Goal: Obtain resource: Download file/media

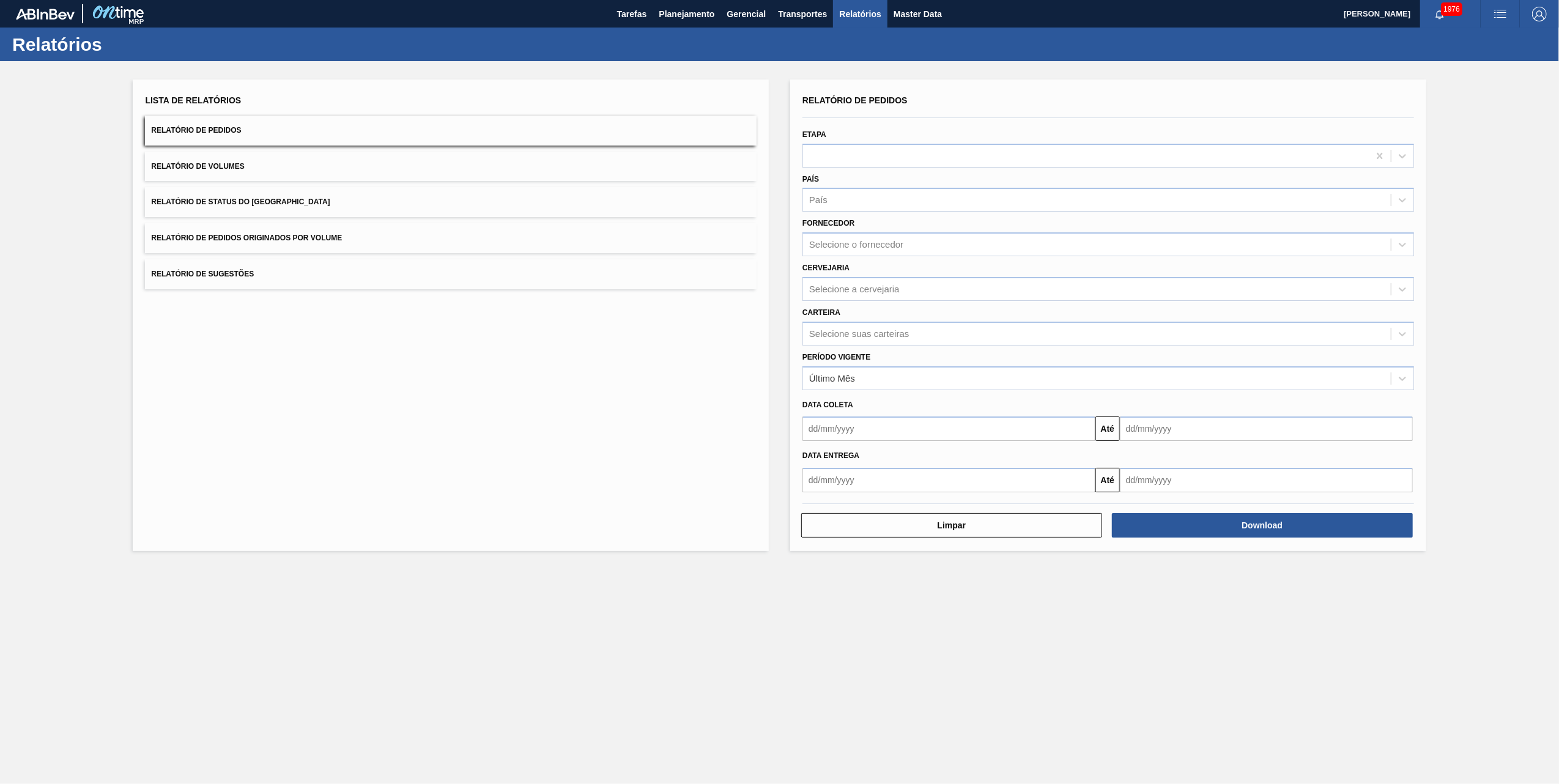
click at [295, 240] on span "Relatório de Pedidos Originados por Volume" at bounding box center [246, 238] width 191 height 9
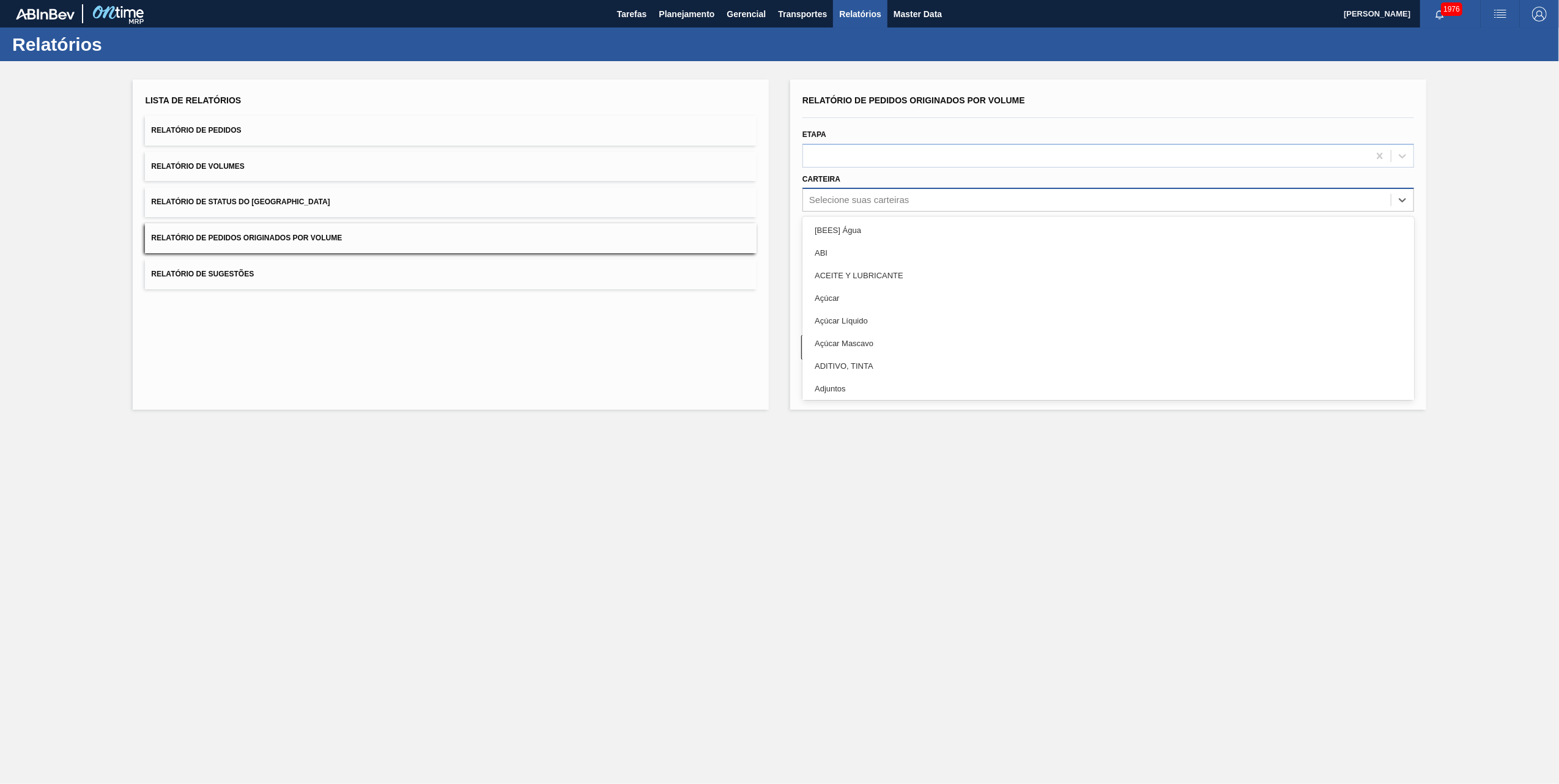
click at [854, 202] on div "Selecione suas carteiras" at bounding box center [859, 200] width 99 height 10
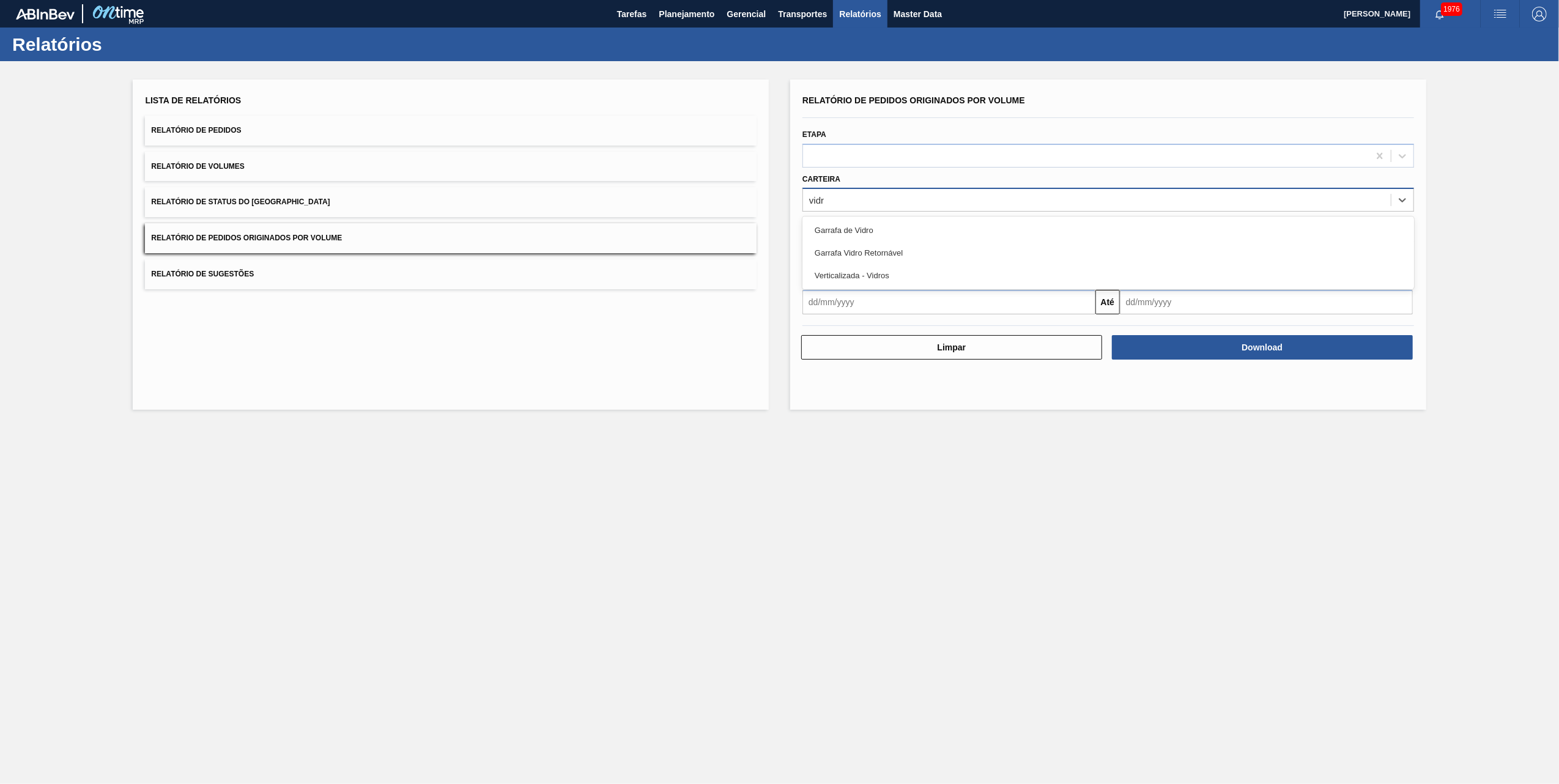
type input "vidro"
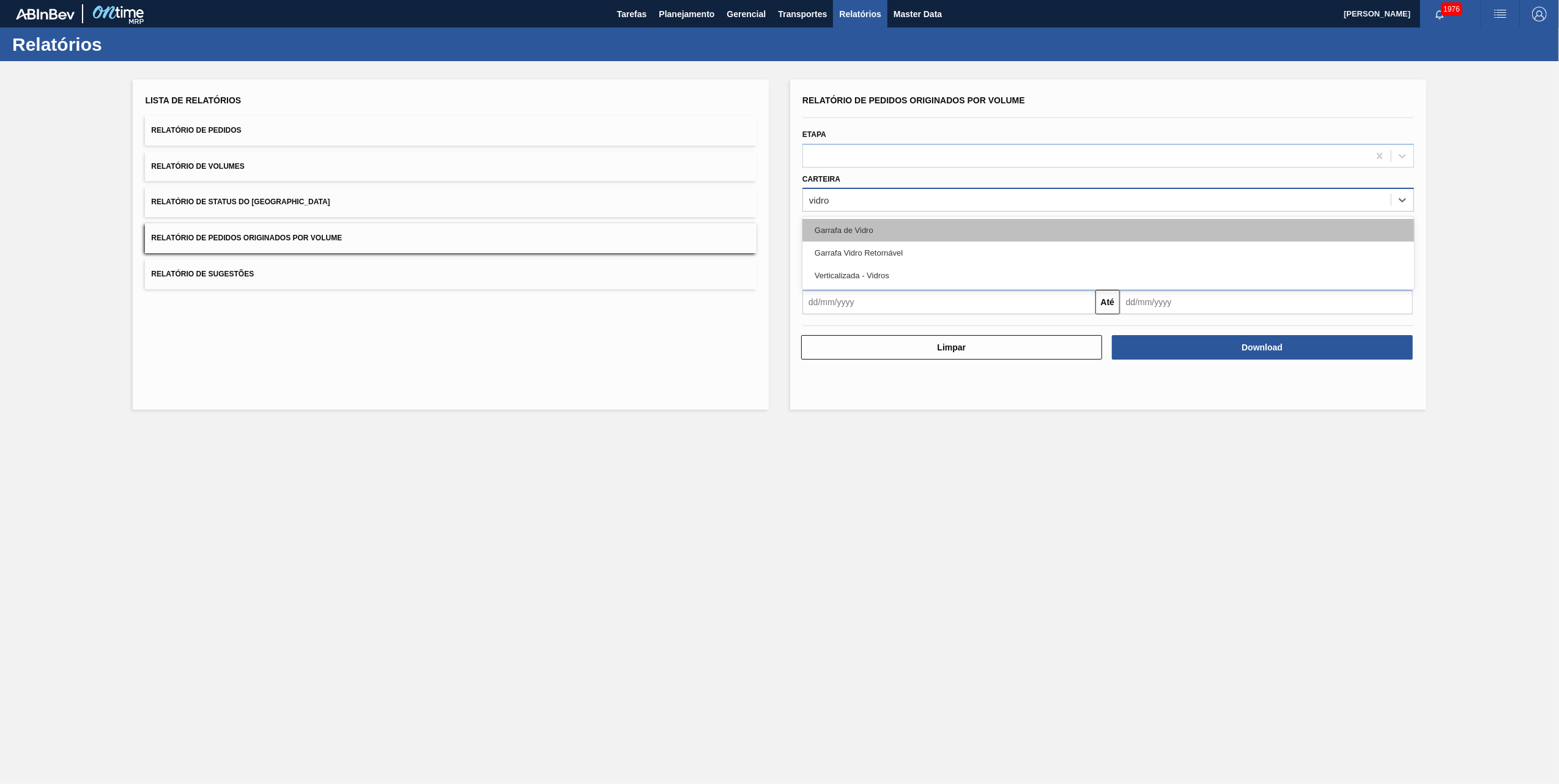
click at [850, 228] on div "Garrafa de Vidro" at bounding box center [1108, 230] width 612 height 22
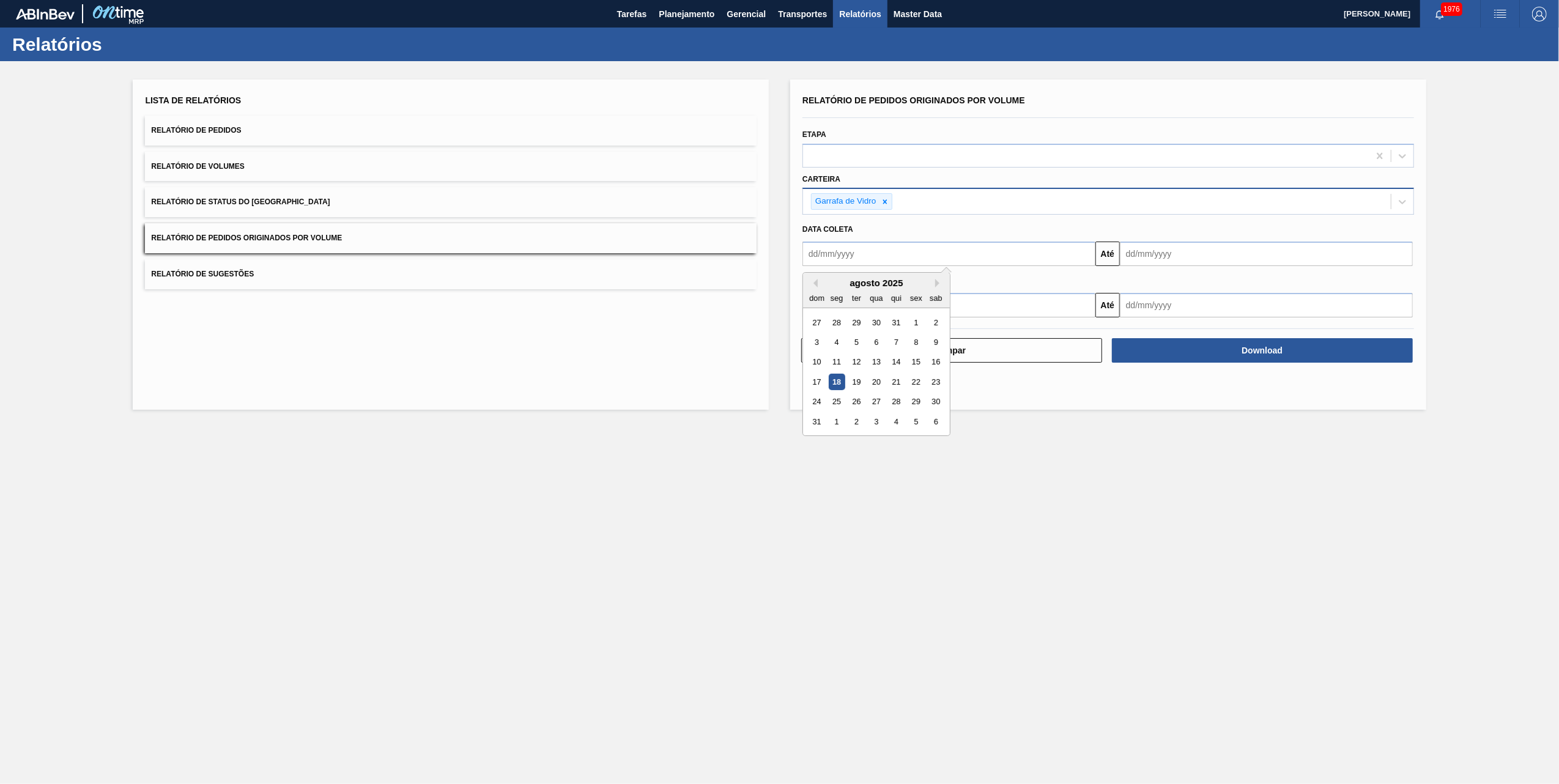
click at [884, 255] on input "text" at bounding box center [949, 254] width 293 height 24
click at [910, 324] on div "1" at bounding box center [915, 322] width 17 height 17
type input "[DATE]"
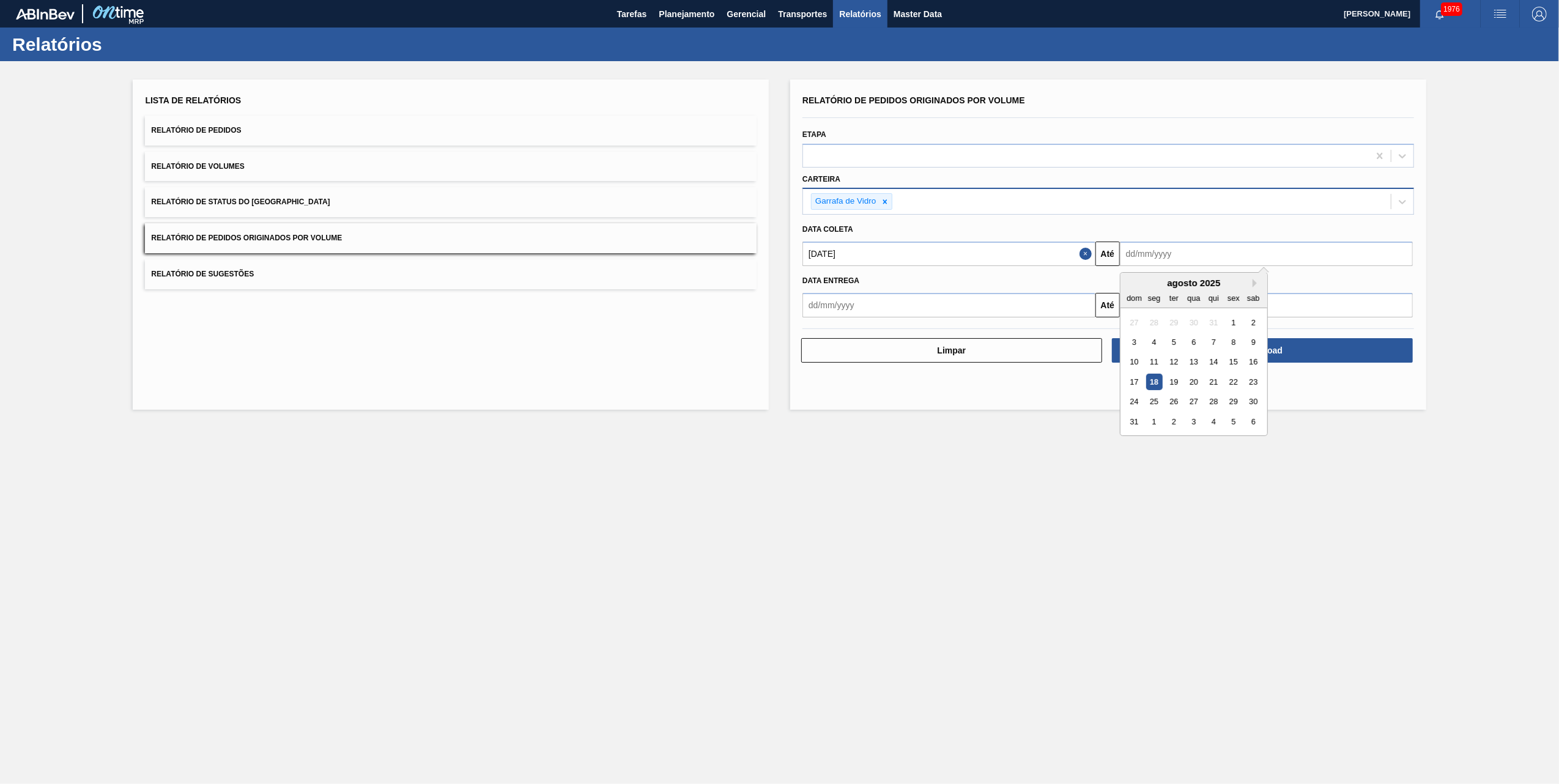
click at [1178, 255] on input "text" at bounding box center [1266, 254] width 293 height 24
click at [1176, 382] on div "19" at bounding box center [1173, 381] width 17 height 17
type input "[DATE]"
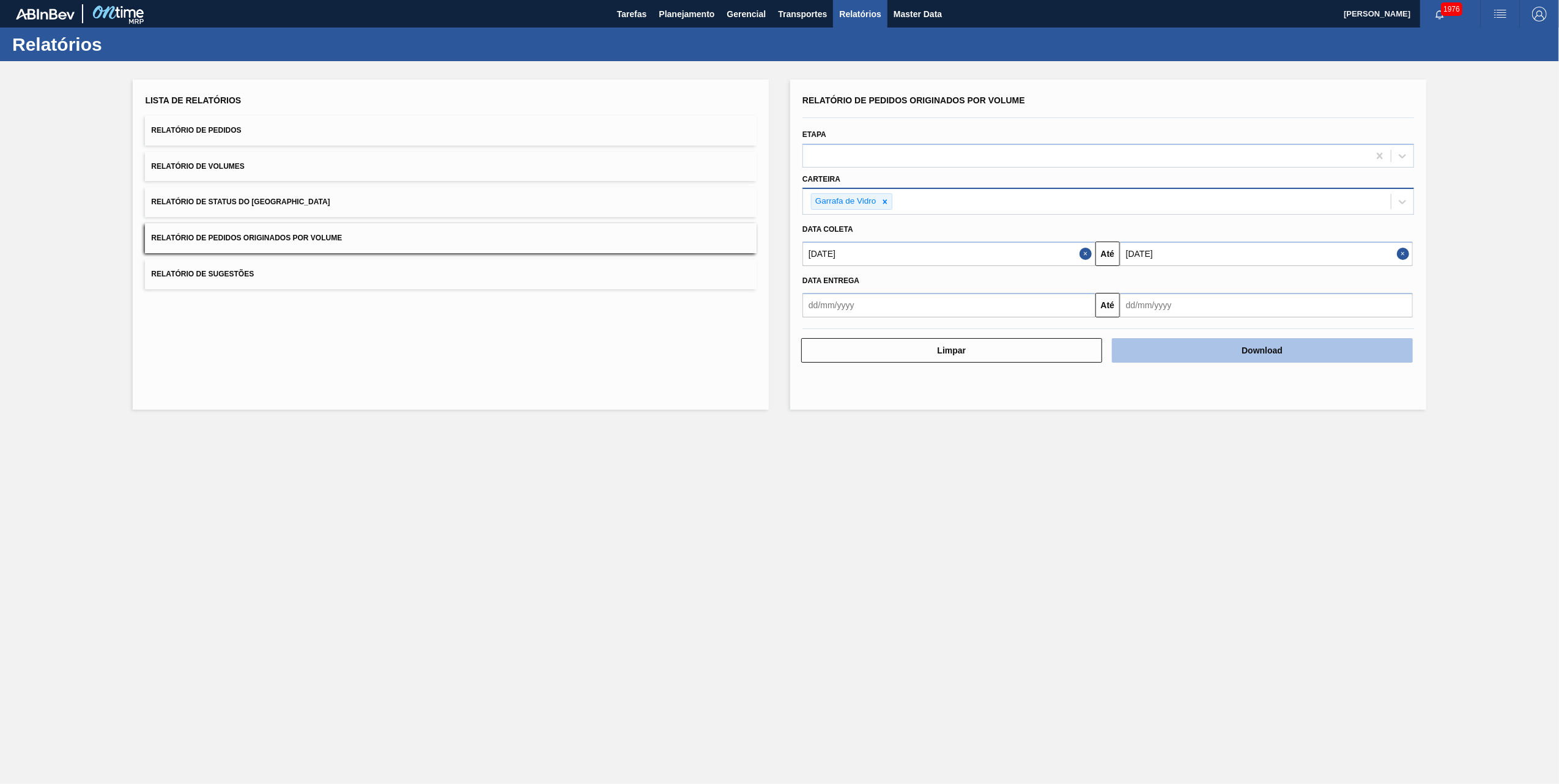
click at [1212, 352] on button "Download" at bounding box center [1262, 350] width 301 height 24
